Goal: Task Accomplishment & Management: Complete application form

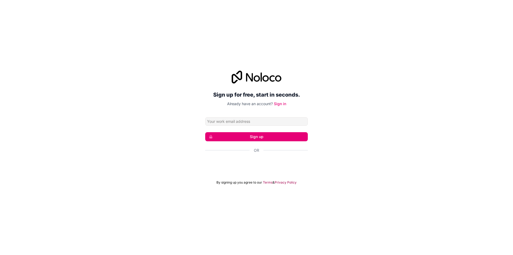
click at [267, 159] on iframe at bounding box center [256, 165] width 108 height 12
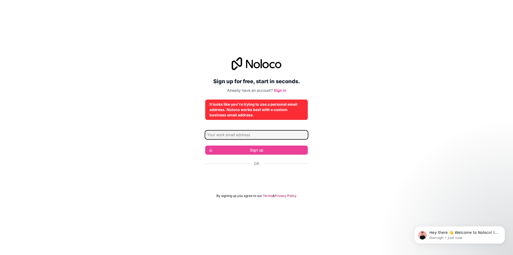
click at [251, 135] on input "Email address" at bounding box center [256, 134] width 103 height 9
type input "[EMAIL_ADDRESS][DOMAIN_NAME]"
click at [257, 137] on input "[EMAIL_ADDRESS][DOMAIN_NAME]" at bounding box center [256, 134] width 103 height 9
click at [366, 128] on div "Sign up for free, start in seconds. Already have an account? Sign in It looks l…" at bounding box center [256, 127] width 513 height 155
click at [361, 140] on div "Sign up for free, start in seconds. Already have an account? Sign in It looks l…" at bounding box center [256, 127] width 513 height 155
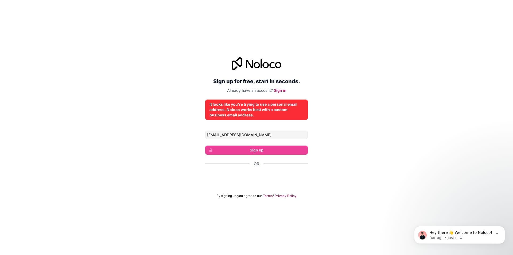
click at [271, 143] on form "[EMAIL_ADDRESS][DOMAIN_NAME] Sign up Or By signing up you agree to our Terms & …" at bounding box center [256, 163] width 103 height 67
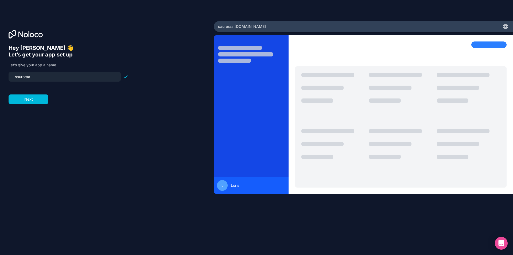
drag, startPoint x: 8, startPoint y: 82, endPoint x: 0, endPoint y: 78, distance: 9.3
click at [0, 78] on div "Hey [PERSON_NAME] 👋 Let’s get your app set up Let’s give your app a name sauror…" at bounding box center [107, 127] width 214 height 212
click at [76, 77] on input "sauroraa" at bounding box center [65, 76] width 106 height 7
type input "lumadesktop"
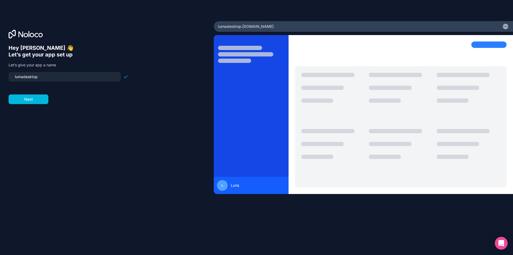
click at [0, 89] on div "Hey [PERSON_NAME] 👋 Let’s get your app set up Let’s give your app a name lumade…" at bounding box center [107, 127] width 214 height 212
click at [20, 93] on form "lumadesktop Next" at bounding box center [69, 88] width 120 height 32
click at [29, 108] on div "Hey [PERSON_NAME] 👋 Let’s get your app set up Let’s give your app a name lumade…" at bounding box center [107, 135] width 197 height 180
click at [29, 105] on div "Hey [PERSON_NAME] 👋 Let’s get your app set up Let’s give your app a name lumade…" at bounding box center [107, 135] width 197 height 180
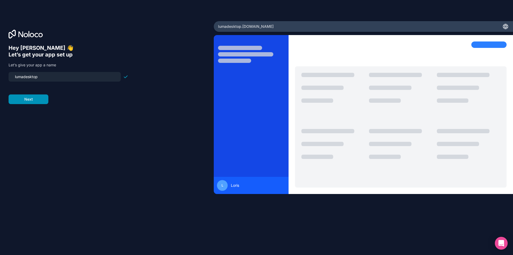
click at [32, 103] on button "Next" at bounding box center [29, 99] width 40 height 10
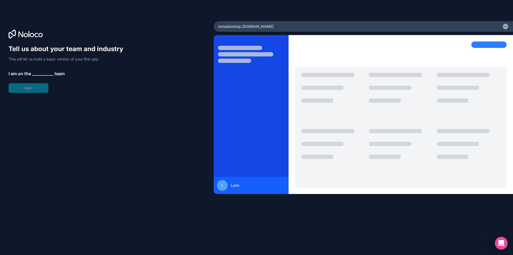
click at [38, 75] on span "__________" at bounding box center [42, 73] width 21 height 6
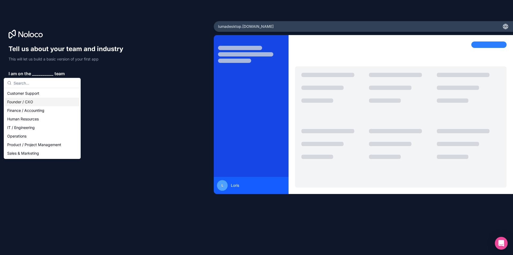
click at [30, 100] on div "Founder / CXO" at bounding box center [42, 101] width 74 height 9
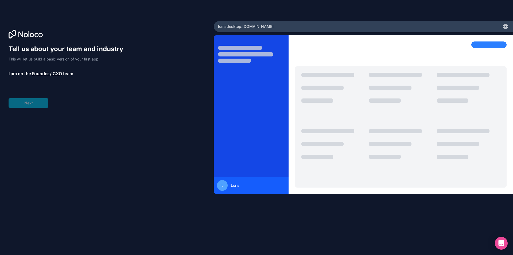
click at [33, 100] on div "Tell us about your team and industry This will let us build a basic version of …" at bounding box center [69, 76] width 120 height 63
click at [41, 89] on span "__________" at bounding box center [44, 88] width 21 height 6
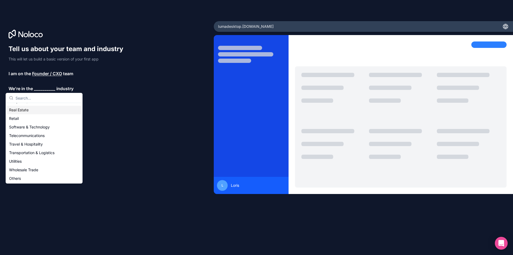
scroll to position [110, 0]
click at [34, 135] on div "Telecommunications" at bounding box center [44, 135] width 74 height 9
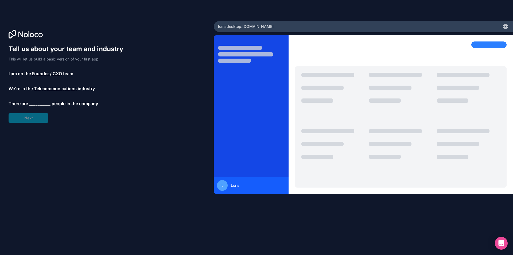
click at [35, 105] on span "__________" at bounding box center [39, 103] width 21 height 6
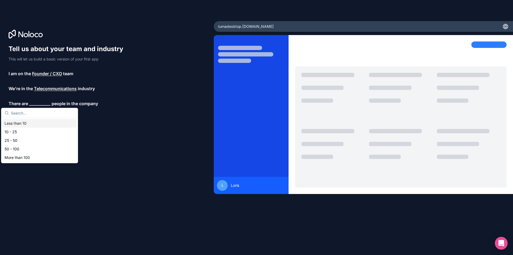
click at [28, 124] on div "Less than 10" at bounding box center [39, 123] width 74 height 9
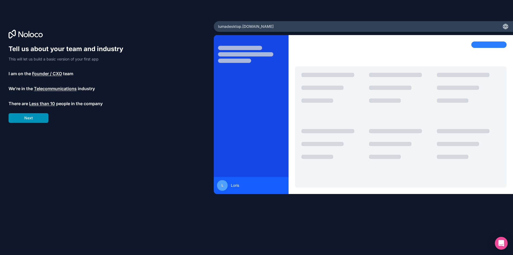
click at [26, 118] on button "Next" at bounding box center [29, 118] width 40 height 10
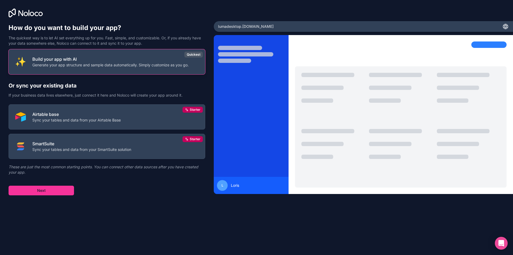
click at [57, 68] on button "Build your app with AI Generate your app structure and sample data automaticall…" at bounding box center [107, 61] width 197 height 25
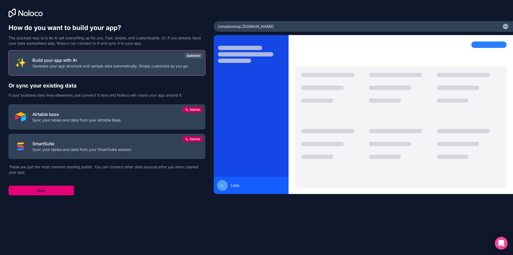
click at [44, 189] on button "Next" at bounding box center [41, 190] width 65 height 10
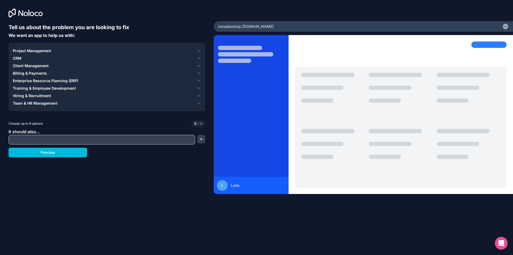
click at [35, 49] on span "Project Management" at bounding box center [32, 50] width 38 height 5
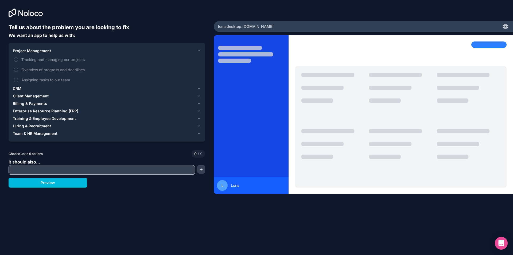
click at [35, 49] on span "Project Management" at bounding box center [32, 50] width 38 height 5
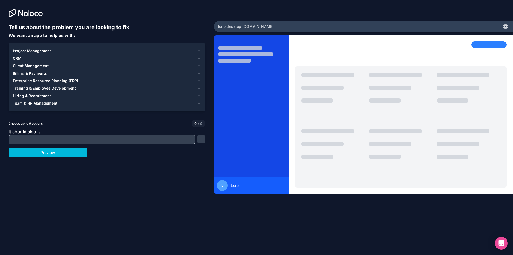
click at [102, 143] on input "text" at bounding box center [102, 139] width 184 height 7
click at [198, 137] on button "button" at bounding box center [201, 139] width 8 height 9
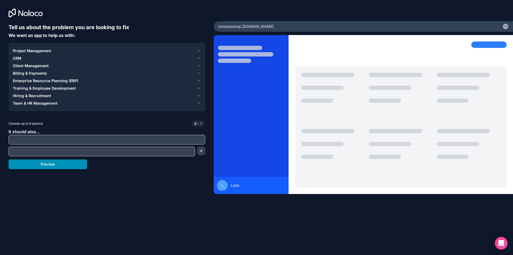
click at [56, 165] on button "Preview" at bounding box center [48, 164] width 79 height 10
click at [22, 64] on span "Client Management" at bounding box center [31, 65] width 36 height 5
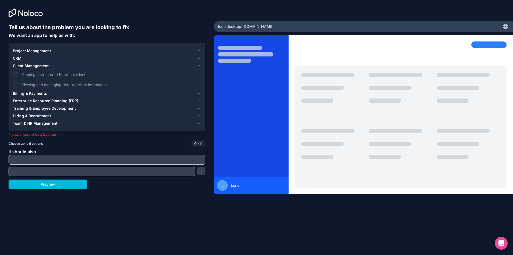
click at [23, 64] on span "Client Management" at bounding box center [31, 65] width 36 height 5
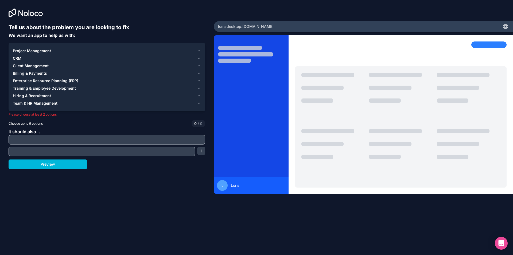
click at [15, 58] on span "CRM" at bounding box center [17, 58] width 9 height 5
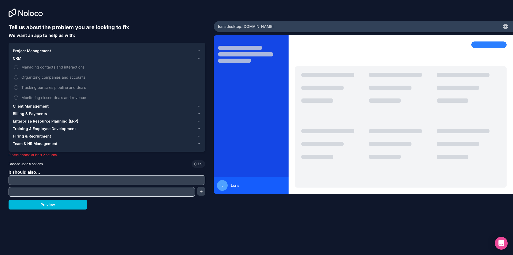
click at [15, 58] on span "CRM" at bounding box center [17, 58] width 9 height 5
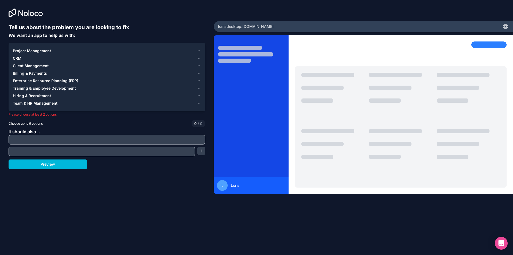
click at [25, 50] on span "Project Management" at bounding box center [32, 50] width 38 height 5
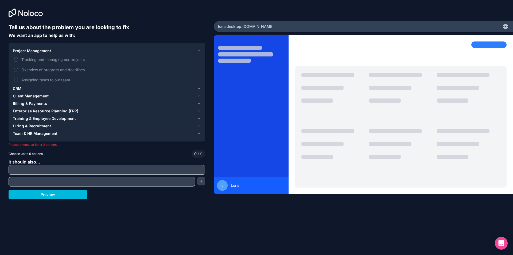
click at [25, 50] on span "Project Management" at bounding box center [32, 50] width 38 height 5
